Goal: Find specific fact: Find contact information

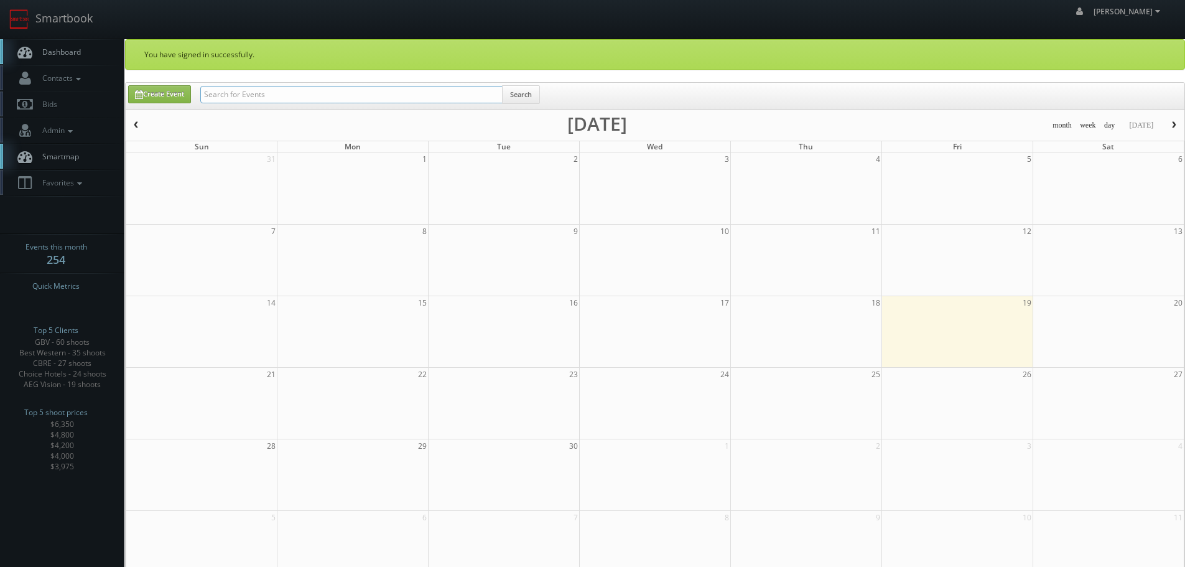
click at [429, 92] on input "text" at bounding box center [351, 94] width 302 height 17
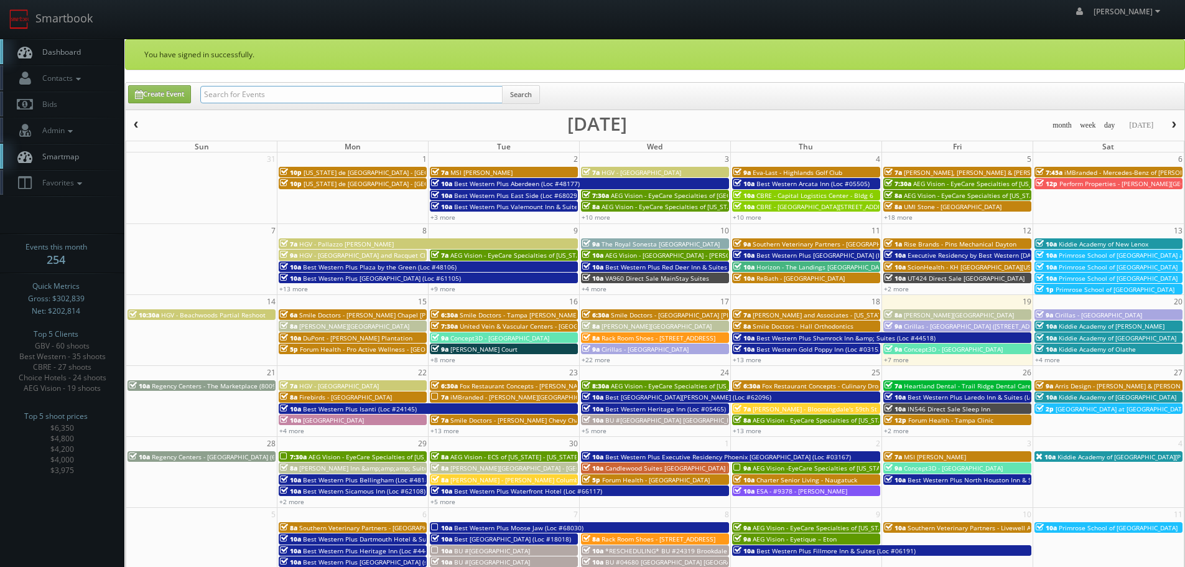
click at [395, 96] on input "text" at bounding box center [351, 94] width 302 height 17
type input "smiles"
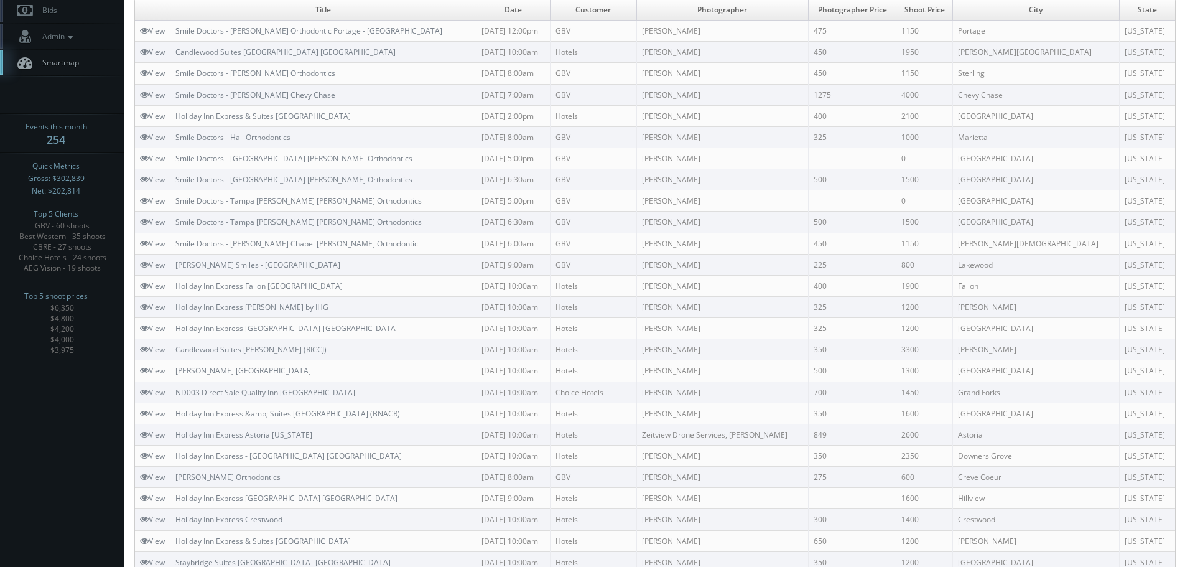
scroll to position [124, 0]
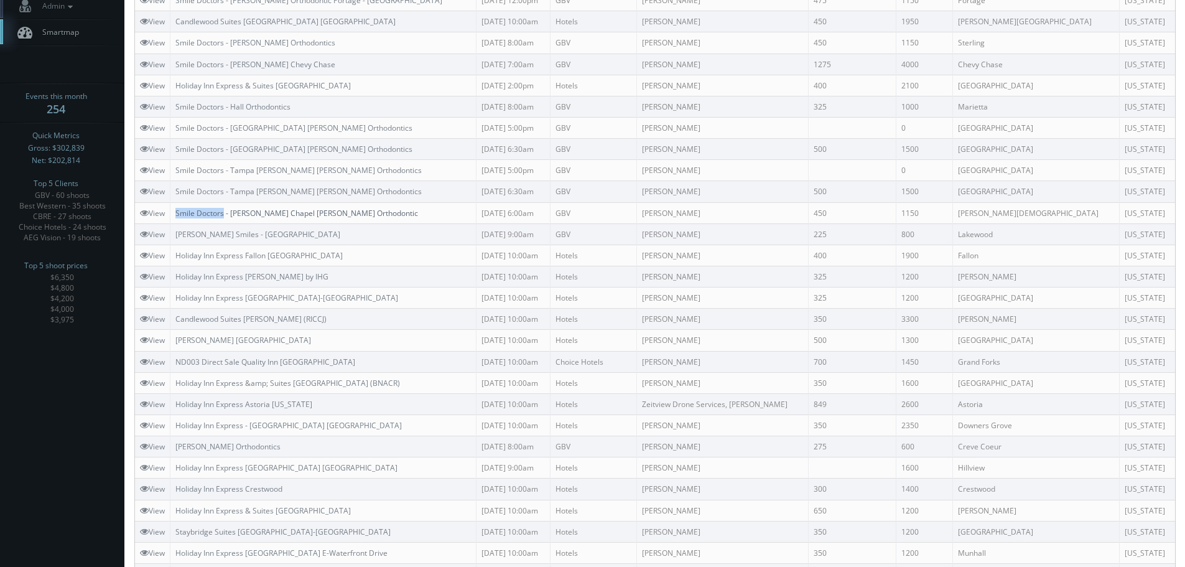
copy link "Smile Doctors"
drag, startPoint x: 176, startPoint y: 211, endPoint x: 226, endPoint y: 215, distance: 50.6
click at [226, 215] on td "Smile Doctors - [PERSON_NAME] Chapel [PERSON_NAME] Orthodontic" at bounding box center [323, 212] width 306 height 21
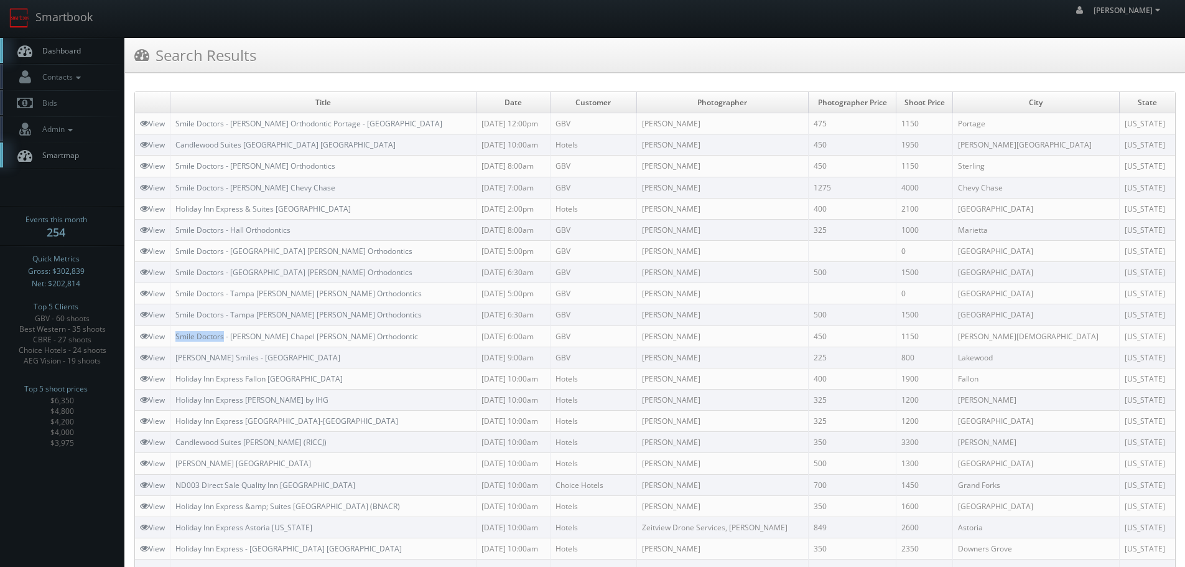
scroll to position [0, 0]
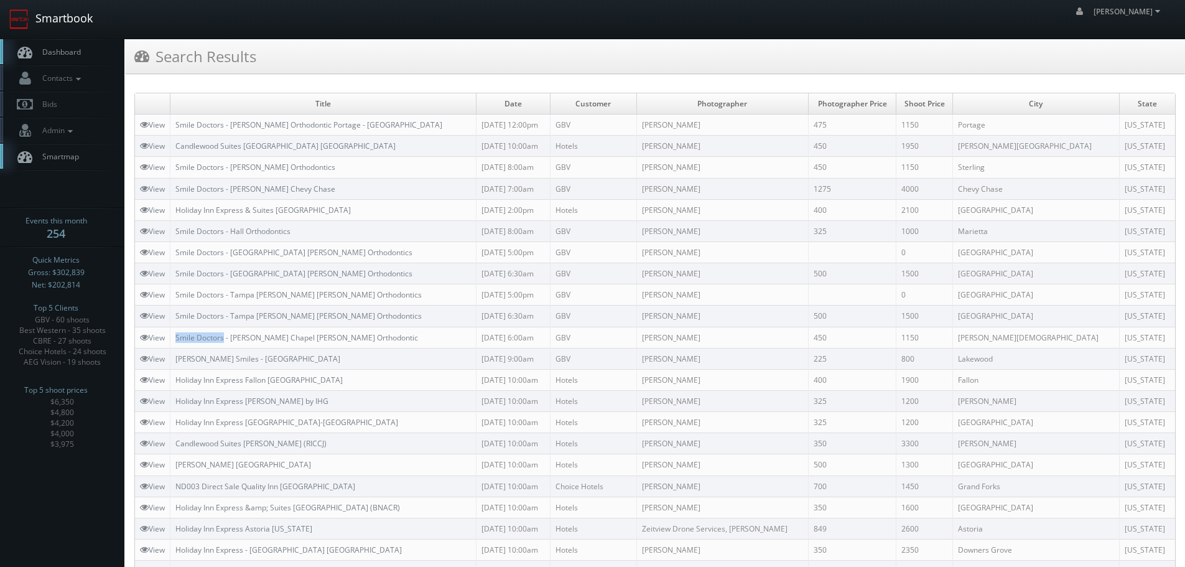
click at [80, 19] on link "Smartbook" at bounding box center [51, 19] width 102 height 39
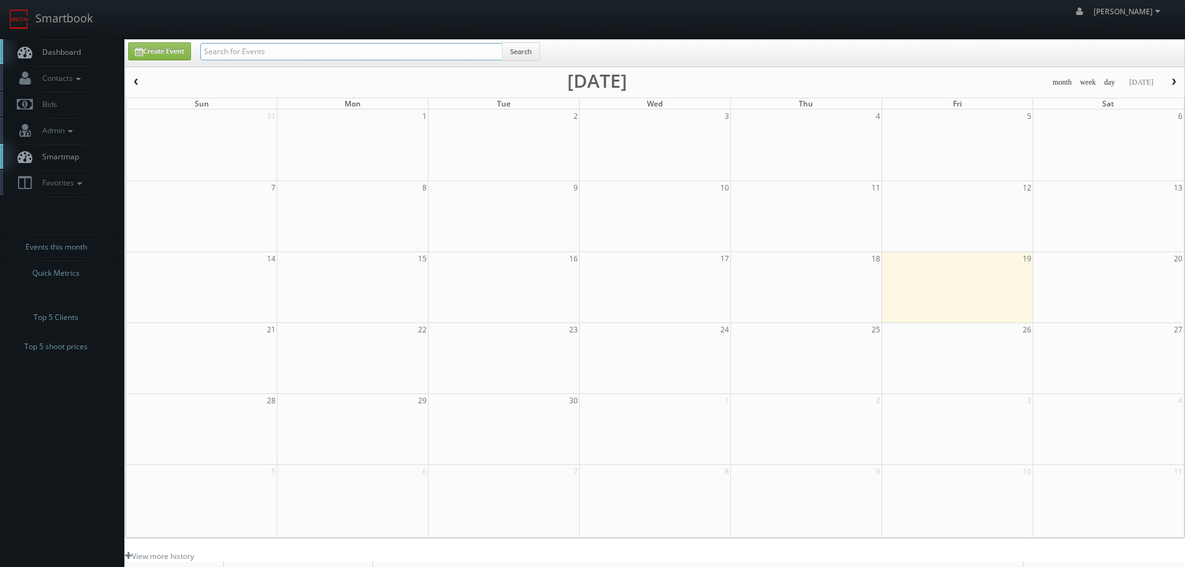
click at [432, 45] on input "text" at bounding box center [351, 51] width 302 height 17
paste input "Smile Doctors"
type input "Smile Doctors"
click at [520, 49] on button "Search" at bounding box center [521, 51] width 38 height 19
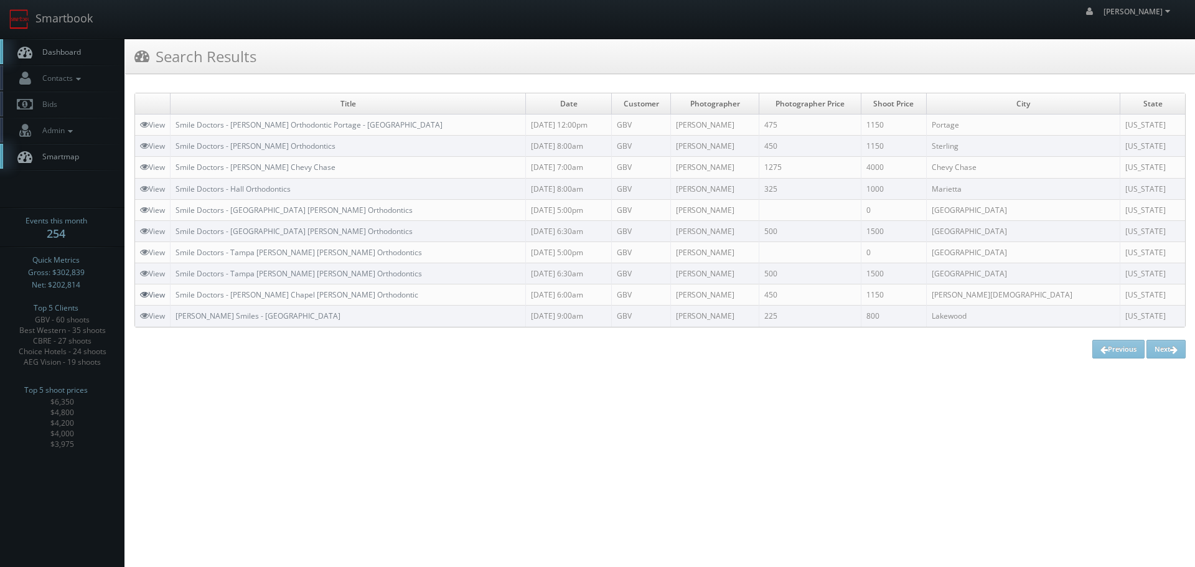
click at [144, 297] on icon at bounding box center [144, 294] width 9 height 9
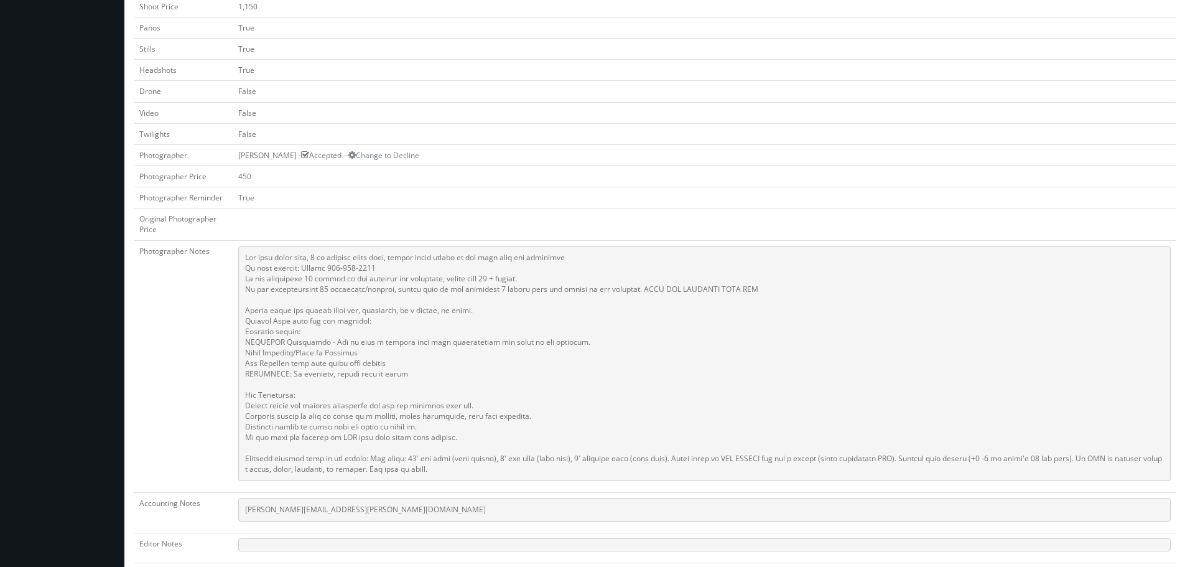
scroll to position [622, 0]
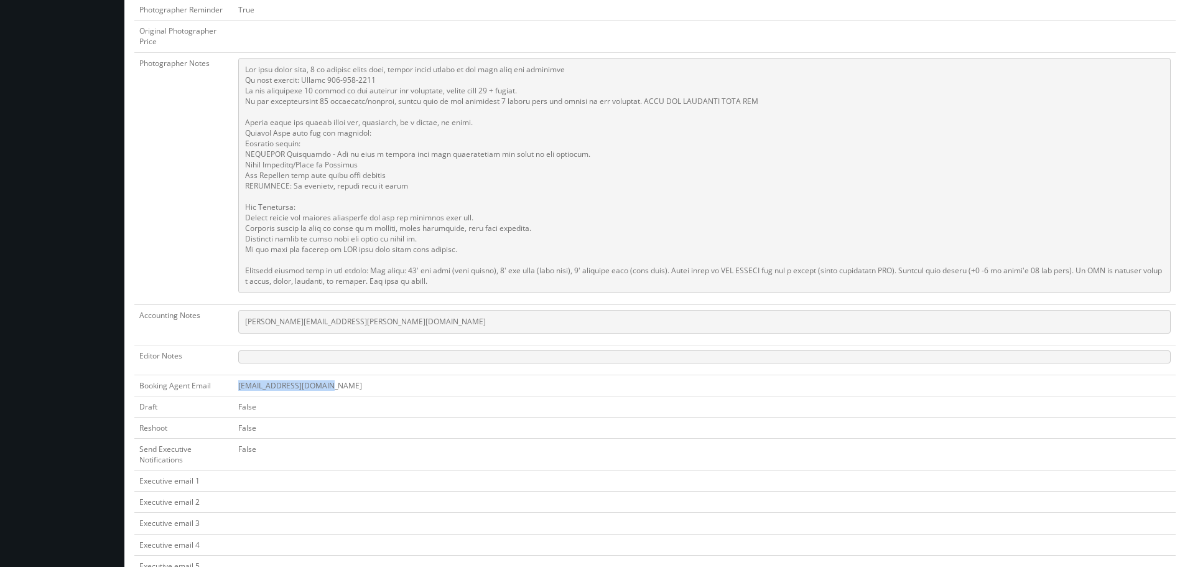
copy td "[EMAIL_ADDRESS][DOMAIN_NAME]"
drag, startPoint x: 344, startPoint y: 388, endPoint x: 234, endPoint y: 386, distance: 110.2
click at [234, 386] on td "[EMAIL_ADDRESS][DOMAIN_NAME]" at bounding box center [704, 385] width 943 height 21
